Goal: Task Accomplishment & Management: Manage account settings

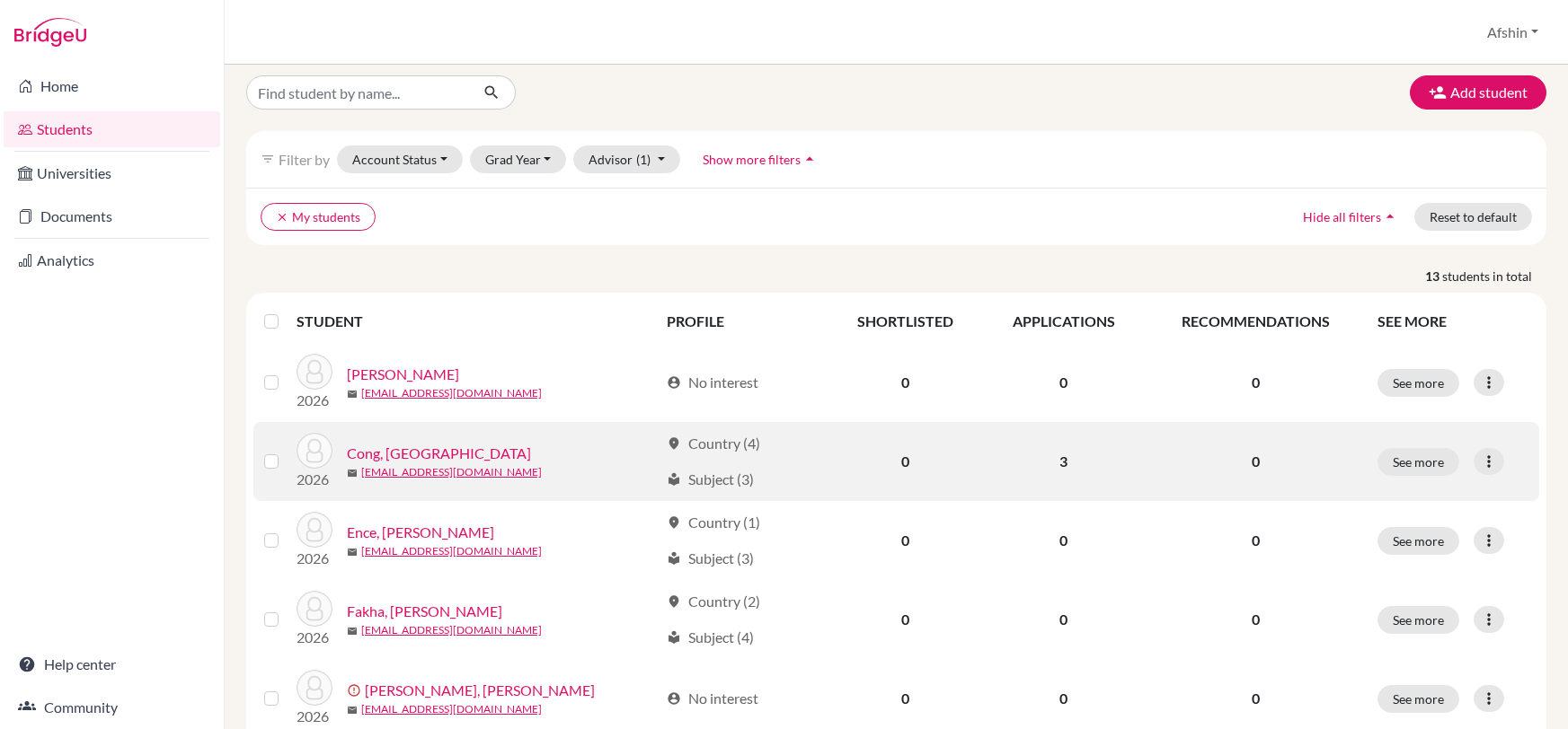
scroll to position [27, 0]
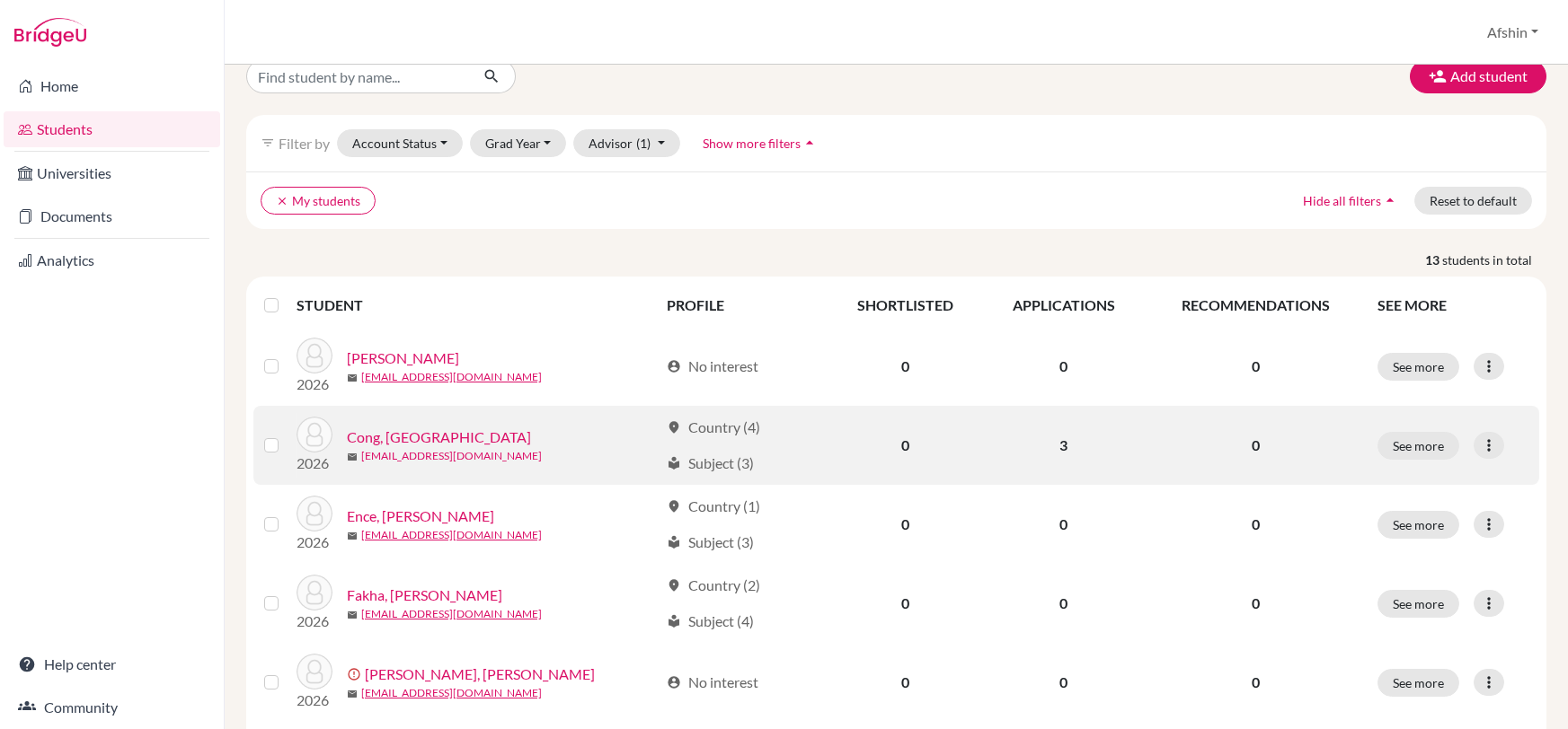
click at [418, 449] on link "con2374-1@oisankara.net" at bounding box center [451, 456] width 181 height 16
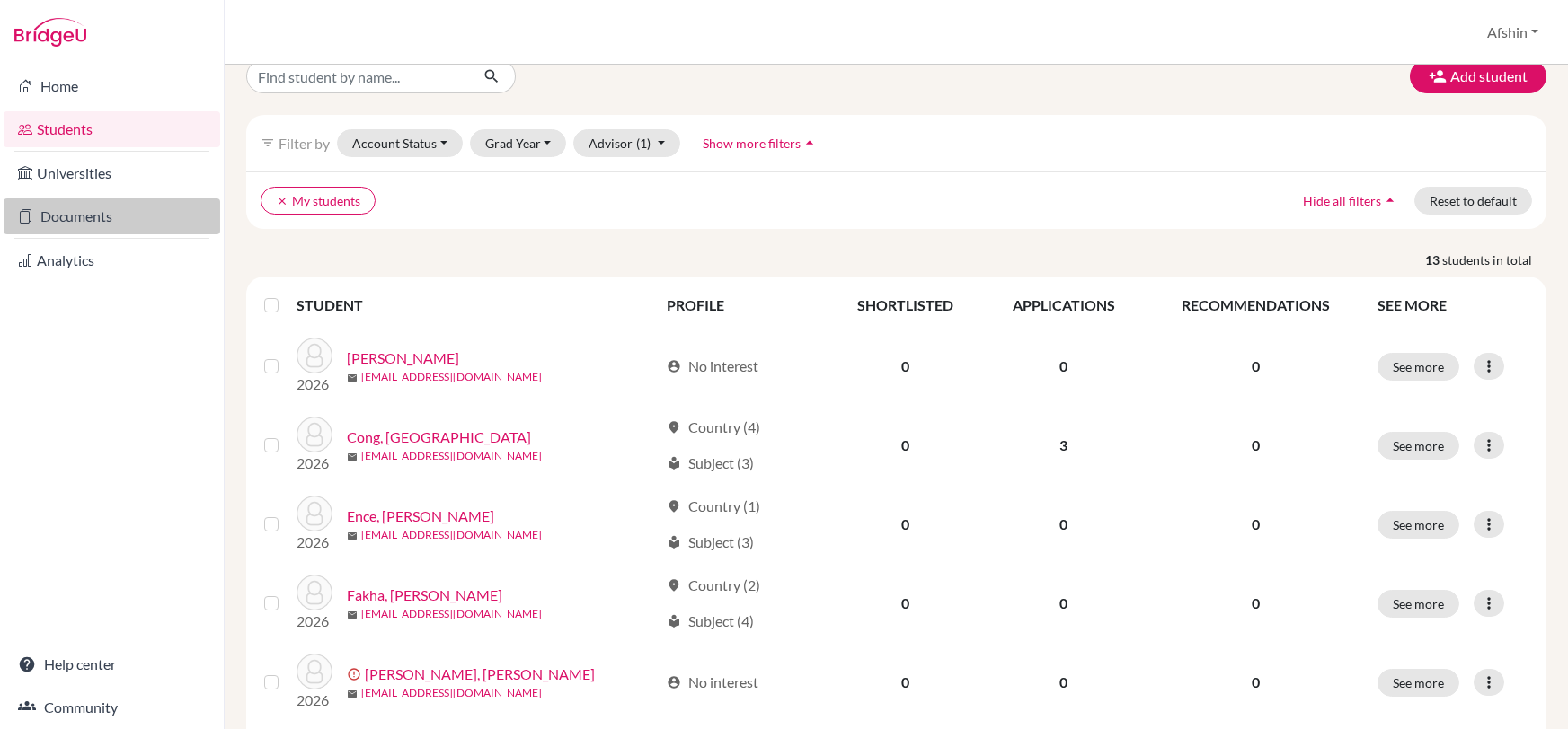
click at [112, 203] on link "Documents" at bounding box center [112, 216] width 216 height 36
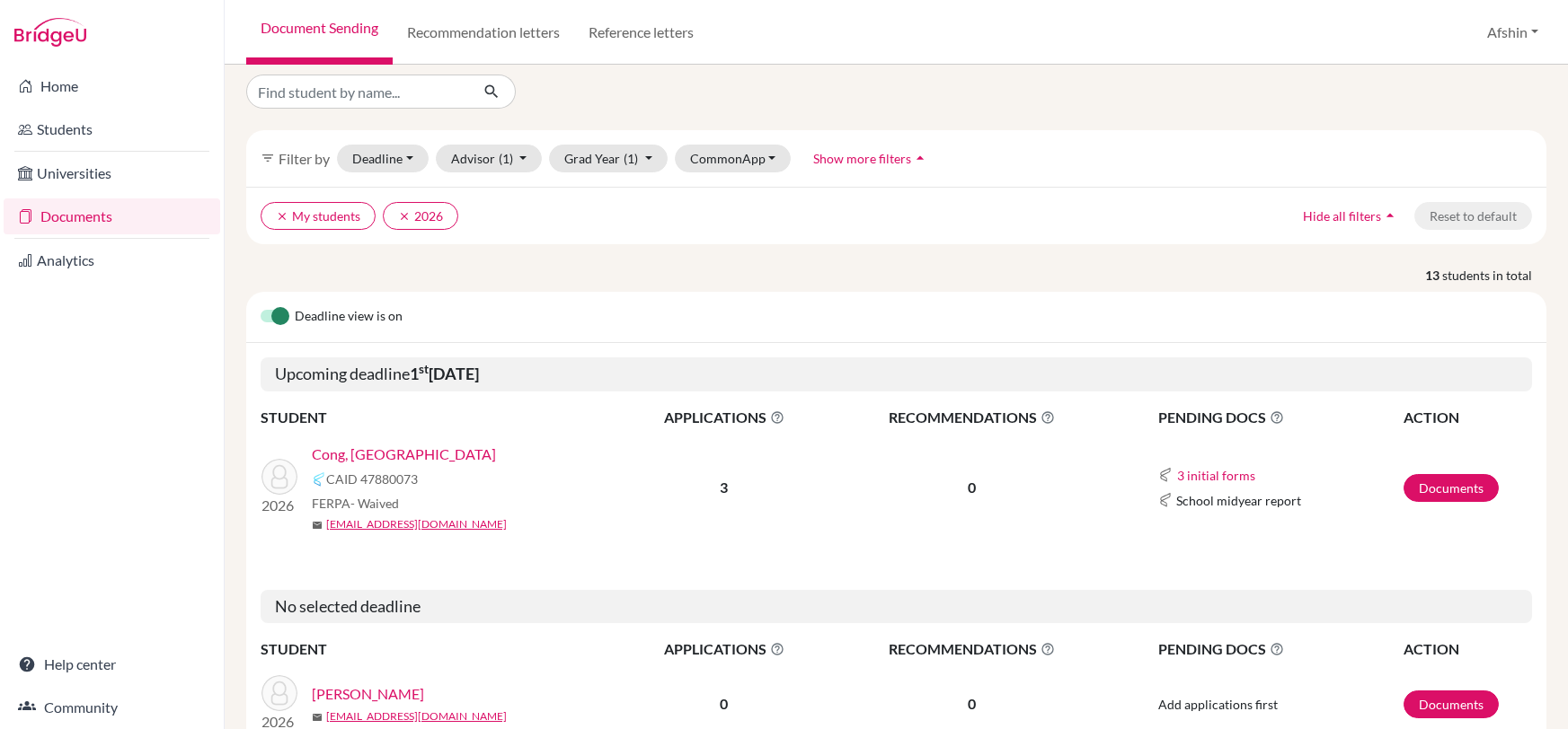
scroll to position [27, 0]
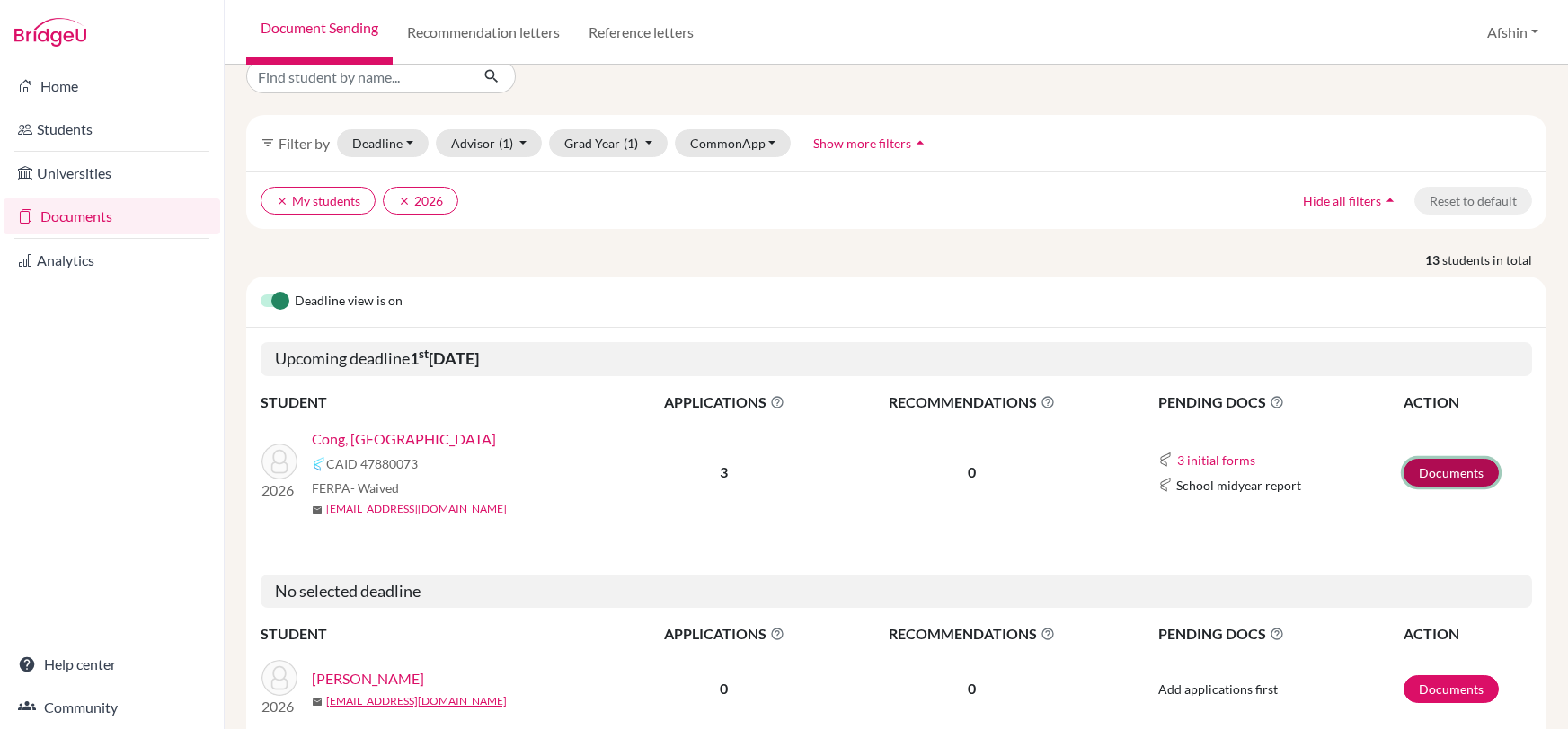
click at [1438, 475] on link "Documents" at bounding box center [1451, 473] width 95 height 28
